Goal: Information Seeking & Learning: Learn about a topic

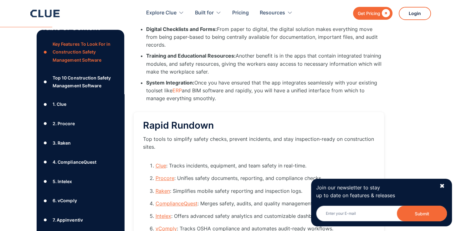
scroll to position [18, 0]
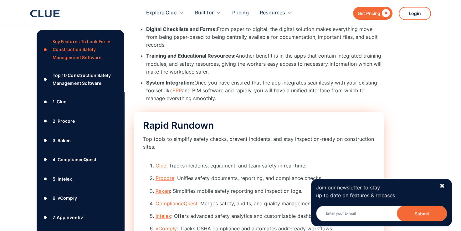
click at [172, 200] on link "ComplianceQuest" at bounding box center [177, 203] width 42 height 6
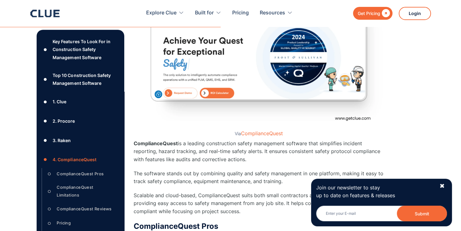
scroll to position [2637, 0]
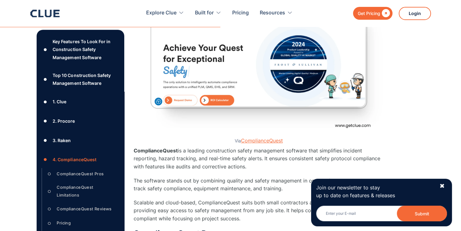
click at [262, 137] on link "ComplianceQuest" at bounding box center [262, 140] width 42 height 6
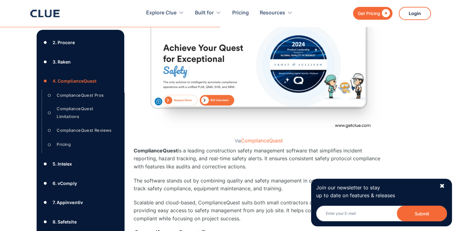
scroll to position [101, 0]
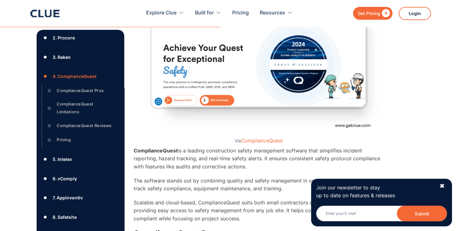
click at [65, 179] on div "6. vComply" at bounding box center [65, 179] width 24 height 8
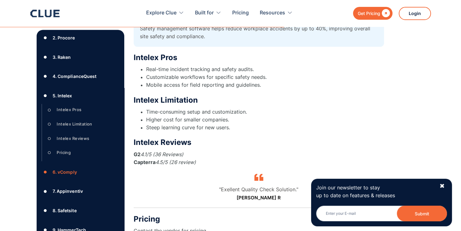
scroll to position [3516, 0]
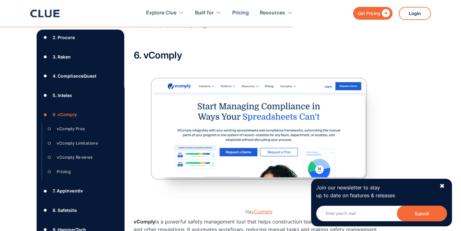
click at [263, 209] on link "vComply" at bounding box center [261, 212] width 21 height 6
click at [64, 214] on div "8. Safetsite" at bounding box center [65, 211] width 24 height 8
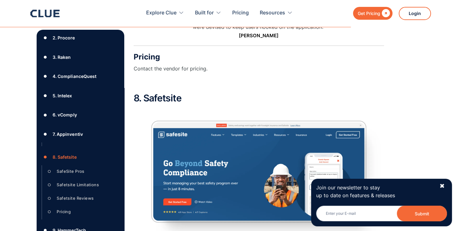
scroll to position [4448, 0]
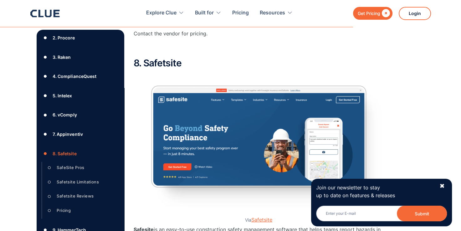
click at [259, 217] on link "Safetsite" at bounding box center [261, 220] width 21 height 6
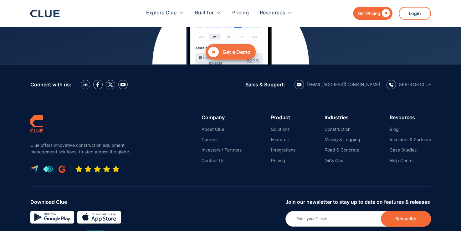
scroll to position [2836, 0]
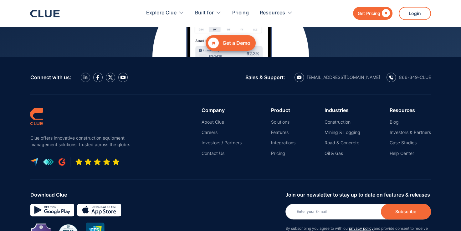
click at [85, 75] on img at bounding box center [85, 77] width 4 height 4
